Goal: Task Accomplishment & Management: Manage account settings

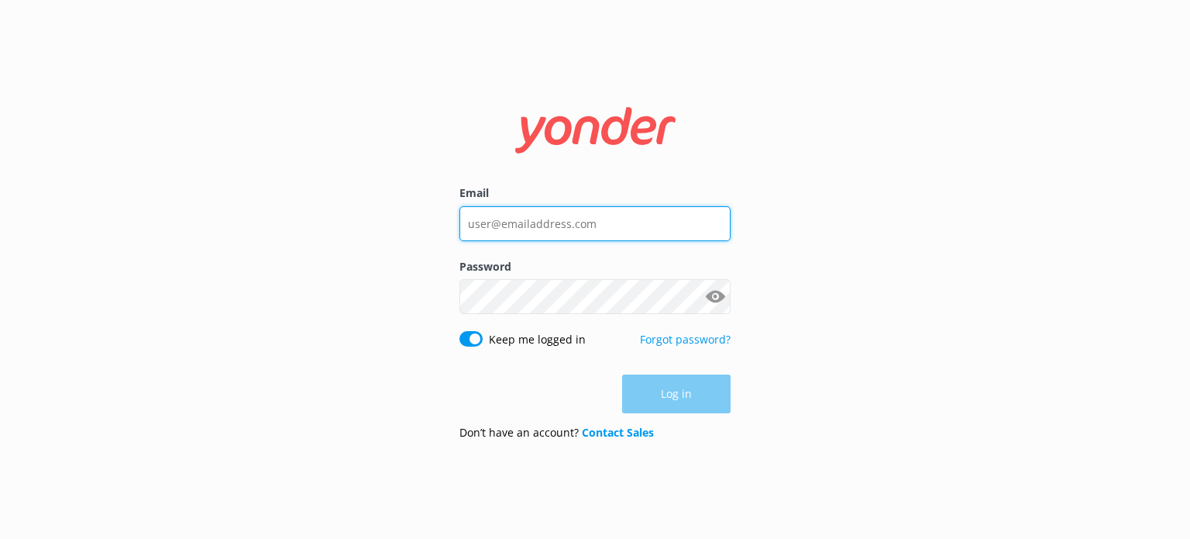
type input "[EMAIL_ADDRESS][DOMAIN_NAME]"
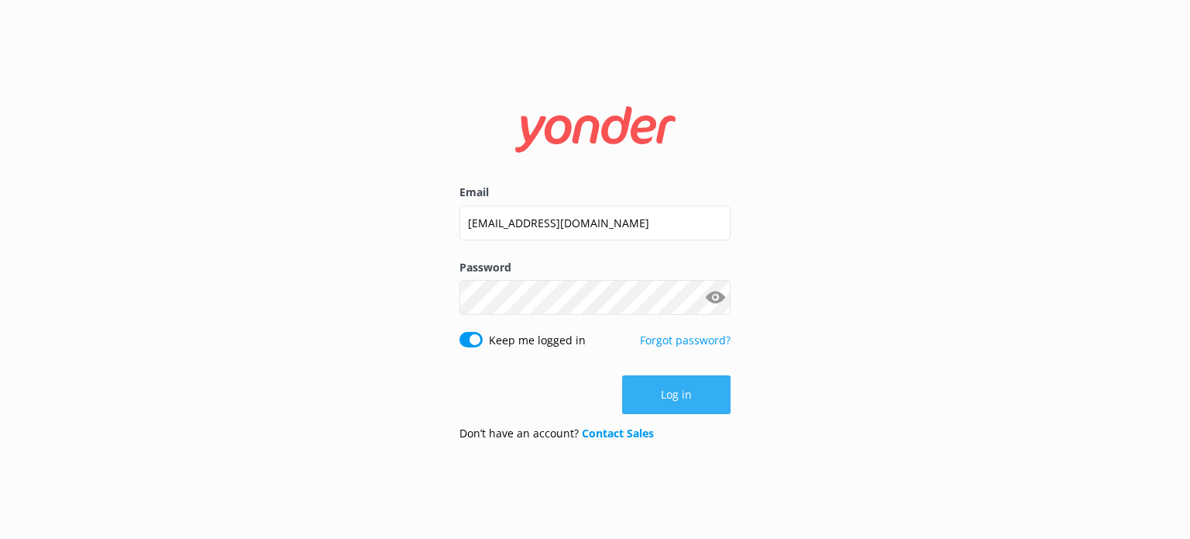
click at [649, 405] on button "Log in" at bounding box center [676, 394] width 108 height 39
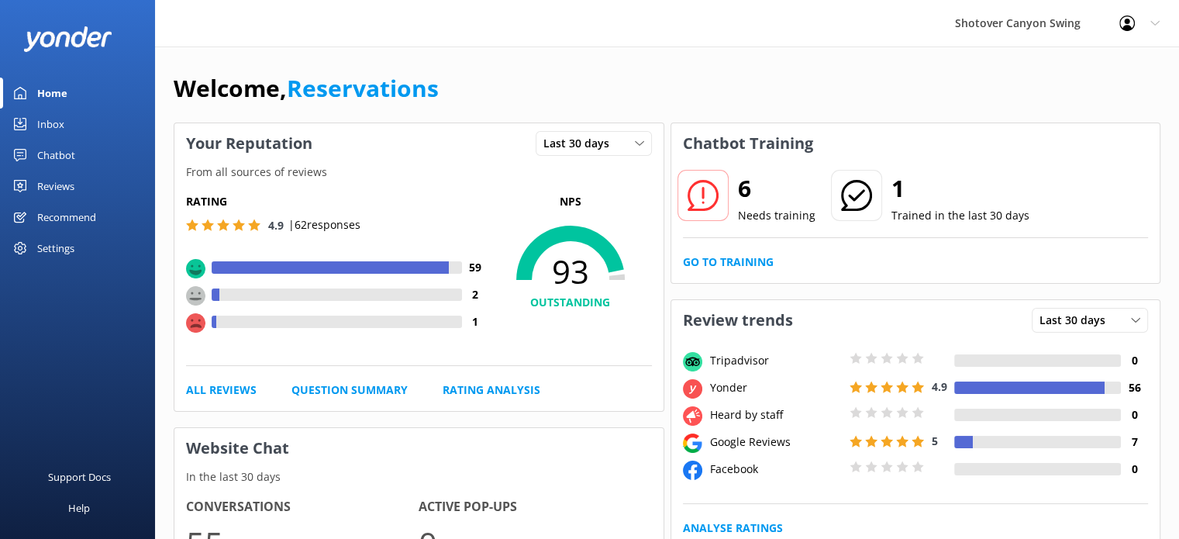
click at [47, 181] on div "Reviews" at bounding box center [55, 185] width 37 height 31
